Goal: Find specific page/section

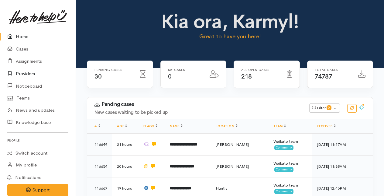
click at [24, 74] on link "Providers" at bounding box center [38, 73] width 76 height 12
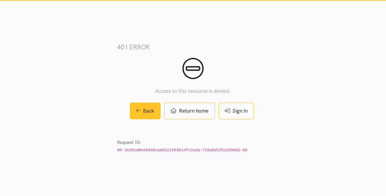
click at [148, 107] on link "Back" at bounding box center [145, 110] width 31 height 17
click at [122, 97] on div "401 error Access to this resource is denied. Back Return home Sign In Request I…" at bounding box center [193, 97] width 152 height 169
click at [140, 109] on link "Back" at bounding box center [145, 110] width 31 height 17
